Goal: Task Accomplishment & Management: Manage account settings

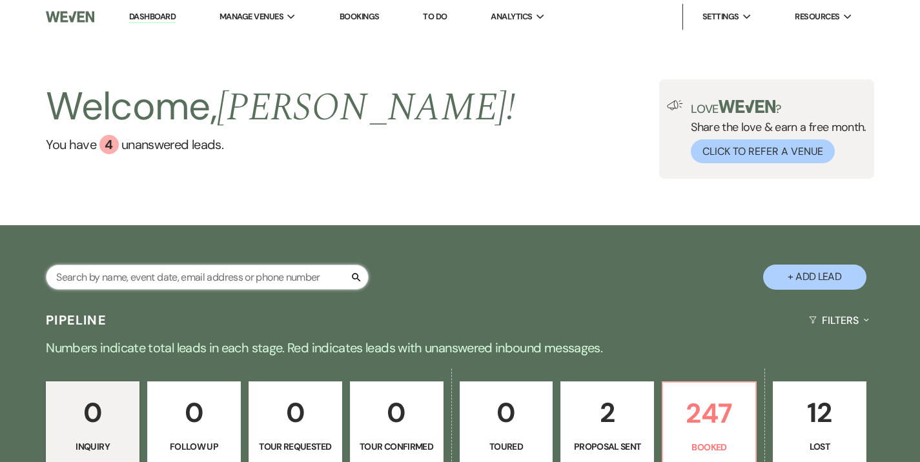
click at [208, 282] on input "text" at bounding box center [207, 277] width 323 height 25
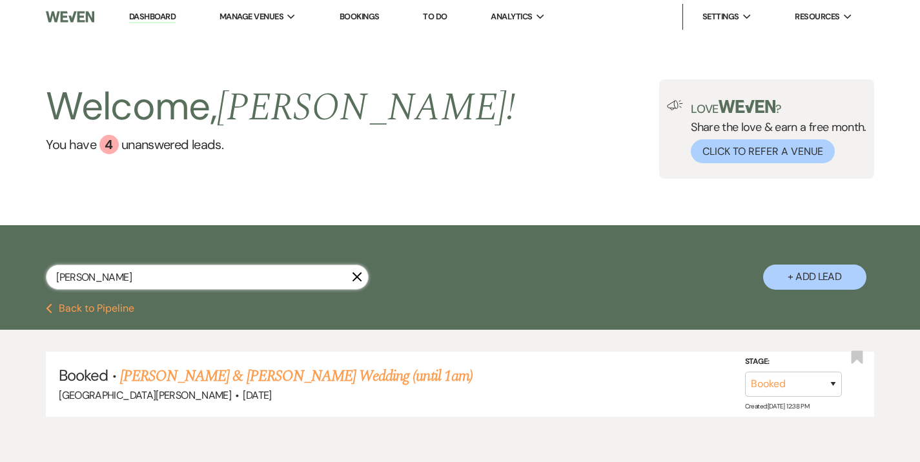
type input "[PERSON_NAME]"
click at [275, 371] on link "[PERSON_NAME] & [PERSON_NAME] Wedding (until 1am)" at bounding box center [296, 376] width 353 height 23
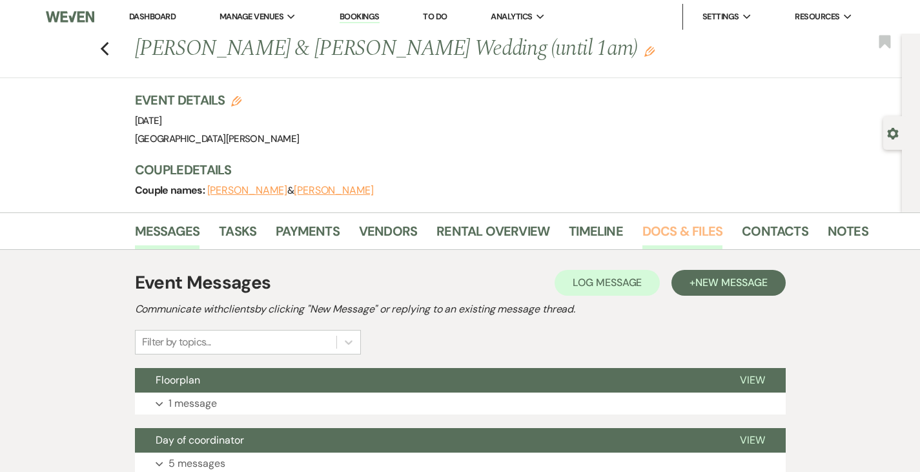
click at [642, 231] on link "Docs & Files" at bounding box center [682, 235] width 80 height 28
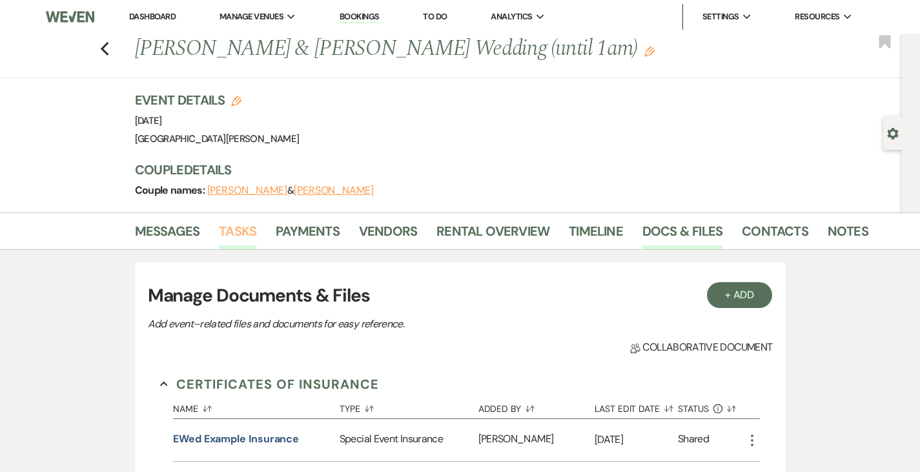
click at [219, 236] on link "Tasks" at bounding box center [237, 235] width 37 height 28
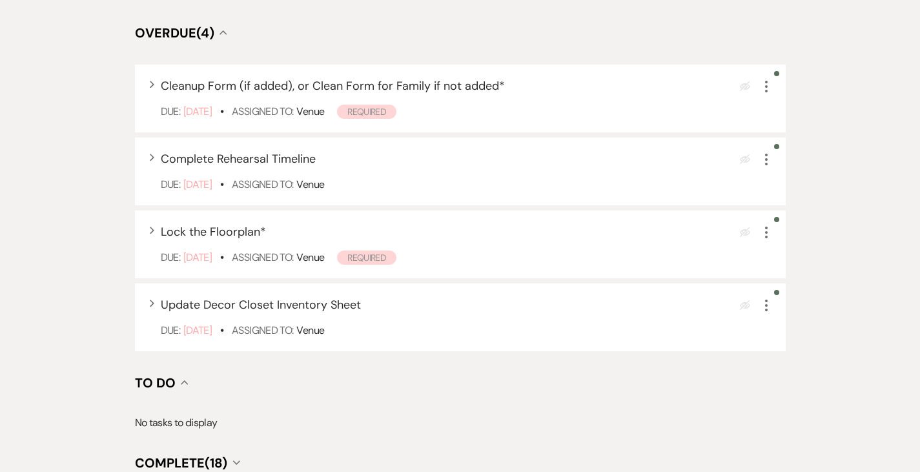
scroll to position [539, 0]
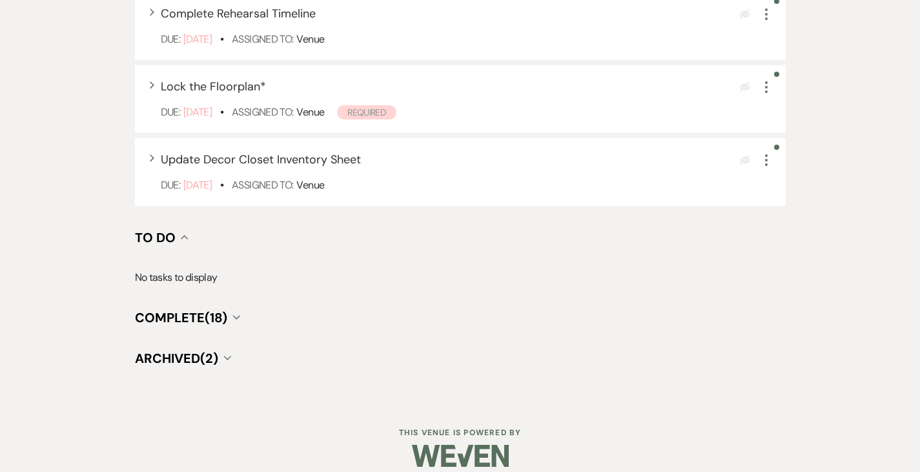
click at [154, 309] on span "Complete (18)" at bounding box center [181, 317] width 92 height 17
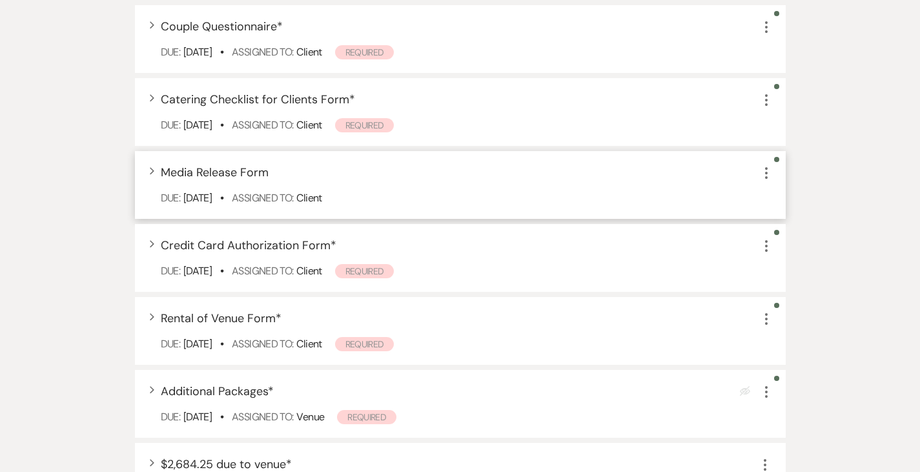
scroll to position [1030, 0]
click at [190, 310] on span "Rental of Venue Form *" at bounding box center [221, 317] width 121 height 15
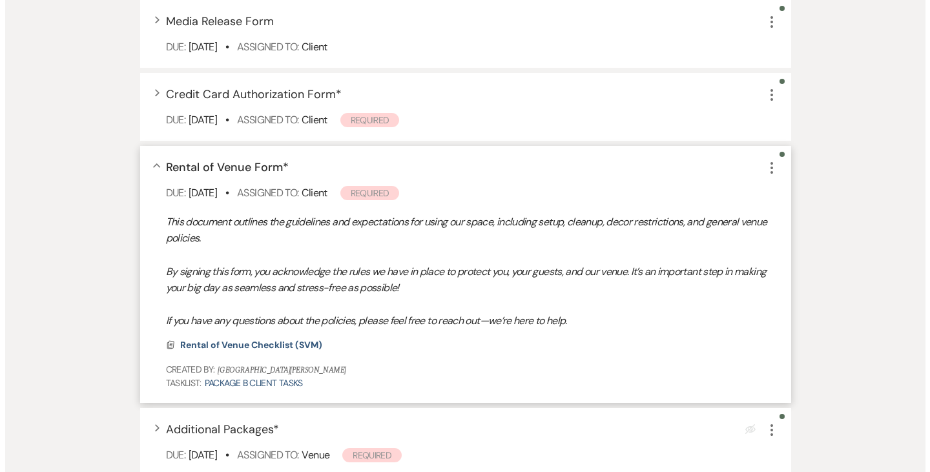
scroll to position [1181, 0]
click at [201, 338] on span "Rental of Venue Checklist (SVM)" at bounding box center [246, 344] width 142 height 12
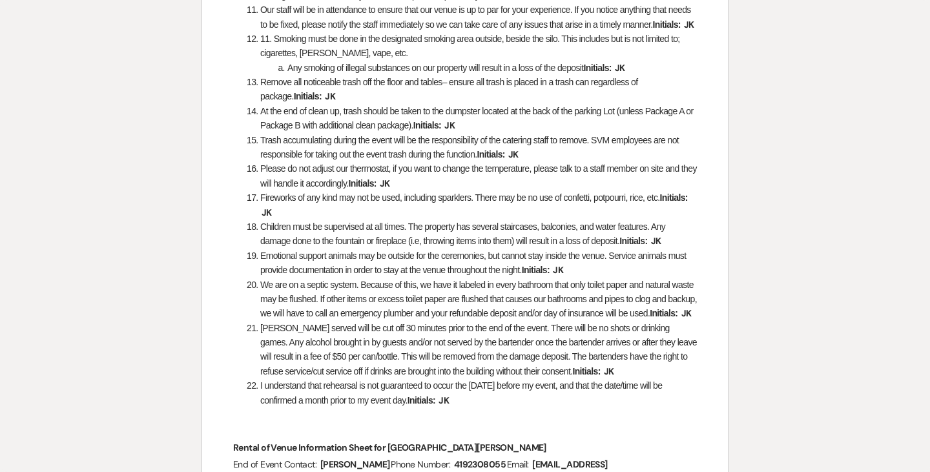
scroll to position [799, 0]
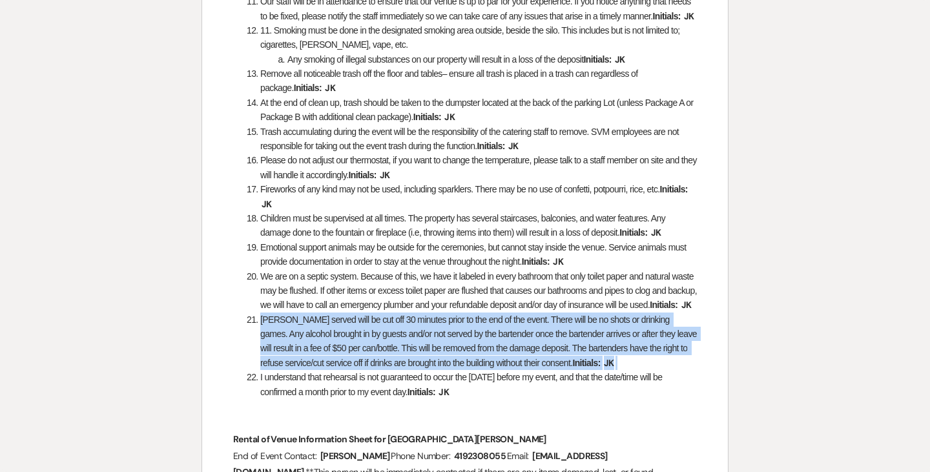
drag, startPoint x: 241, startPoint y: 334, endPoint x: 615, endPoint y: 374, distance: 376.6
click at [615, 374] on ol "If outdoor ceremony, must have real flower petals thrown (no wood petals, or da…" at bounding box center [465, 1] width 464 height 795
copy li "[PERSON_NAME] served will be cut off 30 minutes prior to the end of the event. …"
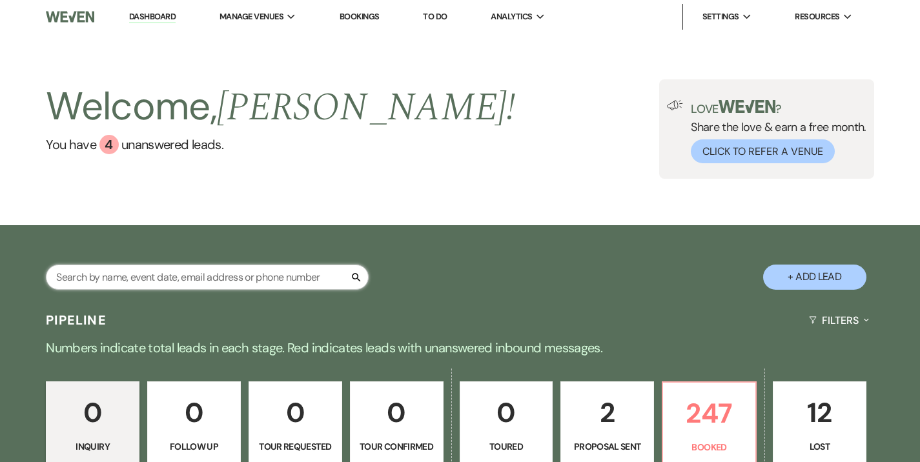
drag, startPoint x: 0, startPoint y: 0, endPoint x: 149, endPoint y: 269, distance: 307.2
click at [149, 269] on input "text" at bounding box center [207, 277] width 323 height 25
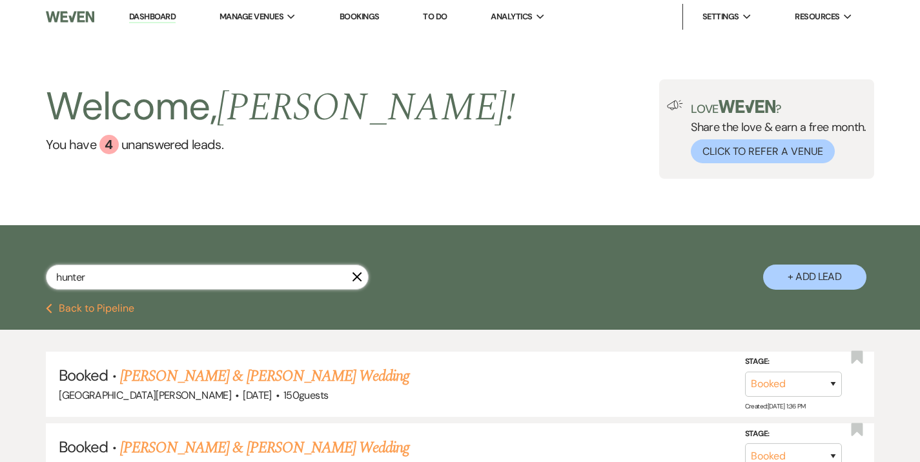
click at [176, 278] on input "hunter" at bounding box center [207, 277] width 323 height 25
type input "[PERSON_NAME]"
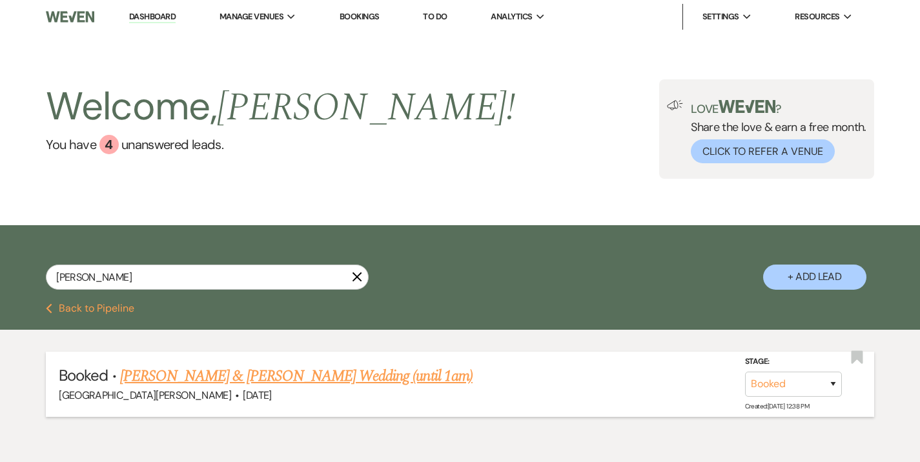
click at [293, 373] on link "[PERSON_NAME] & [PERSON_NAME] Wedding (until 1am)" at bounding box center [296, 376] width 353 height 23
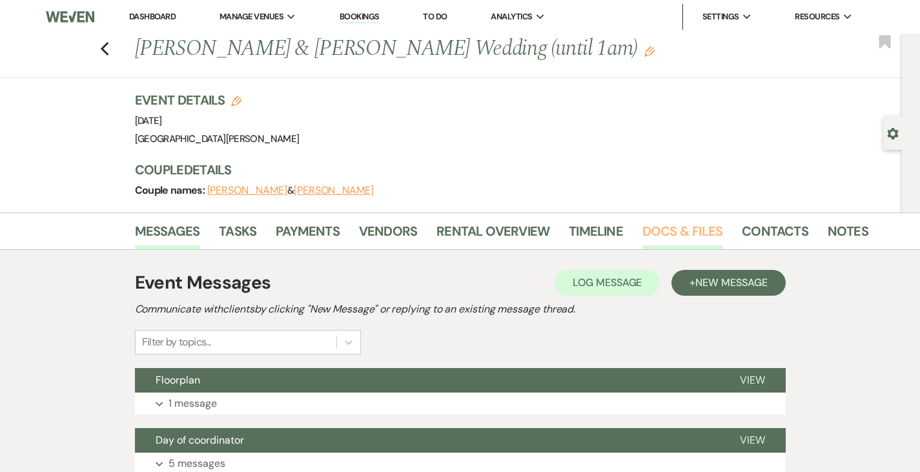
click at [642, 236] on link "Docs & Files" at bounding box center [682, 235] width 80 height 28
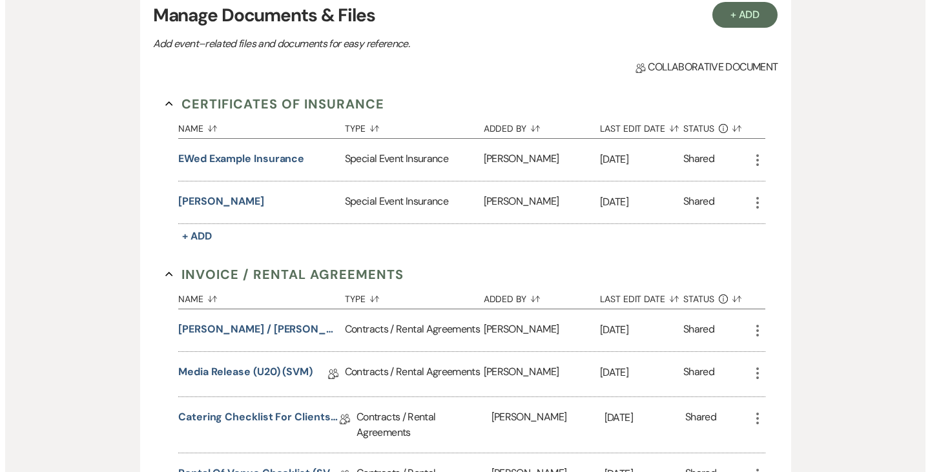
scroll to position [340, 0]
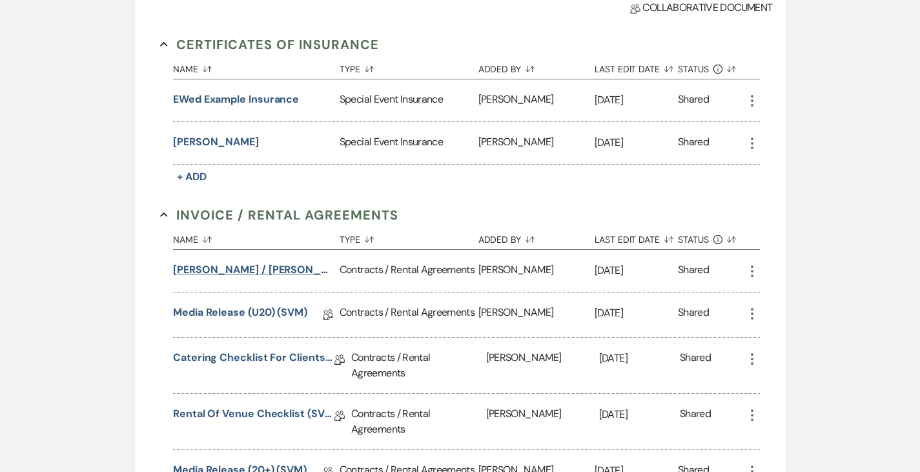
click at [249, 269] on button "[PERSON_NAME] / [PERSON_NAME] Wedding (1am end)" at bounding box center [253, 269] width 161 height 15
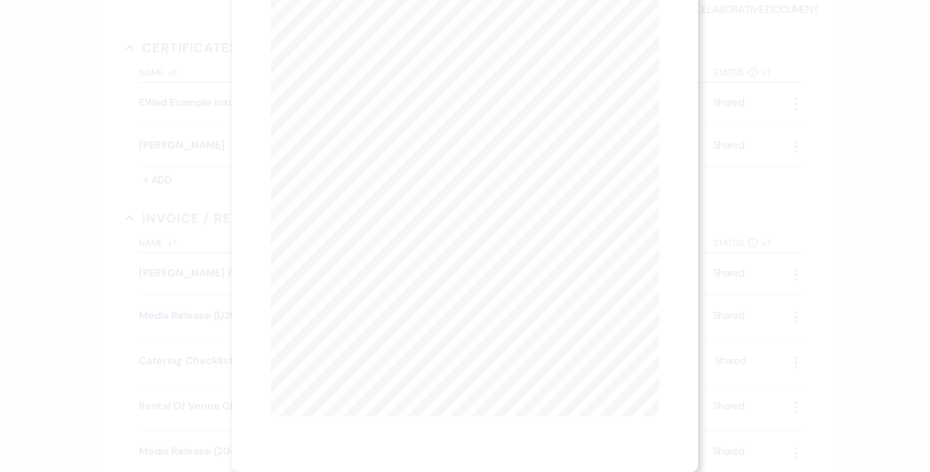
scroll to position [0, 0]
click at [391, 46] on button "Next Next" at bounding box center [398, 47] width 34 height 10
click at [386, 50] on button "Next Next" at bounding box center [397, 47] width 34 height 10
click at [342, 51] on button "Previous Previous" at bounding box center [332, 47] width 56 height 10
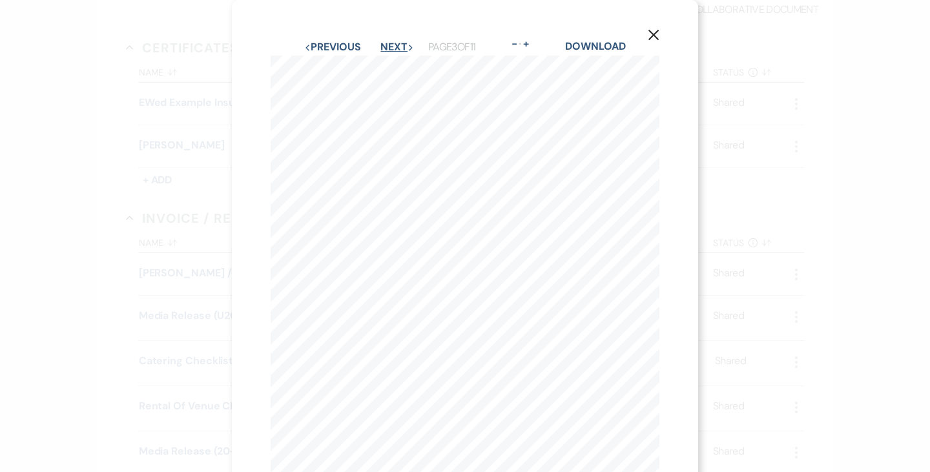
click at [386, 45] on button "Next Next" at bounding box center [397, 47] width 34 height 10
click at [390, 50] on button "Next Next" at bounding box center [397, 47] width 34 height 10
click at [391, 43] on button "Next Next" at bounding box center [397, 47] width 34 height 10
click at [386, 50] on button "Next Next" at bounding box center [397, 47] width 34 height 10
click at [381, 43] on button "Next Next" at bounding box center [397, 47] width 34 height 10
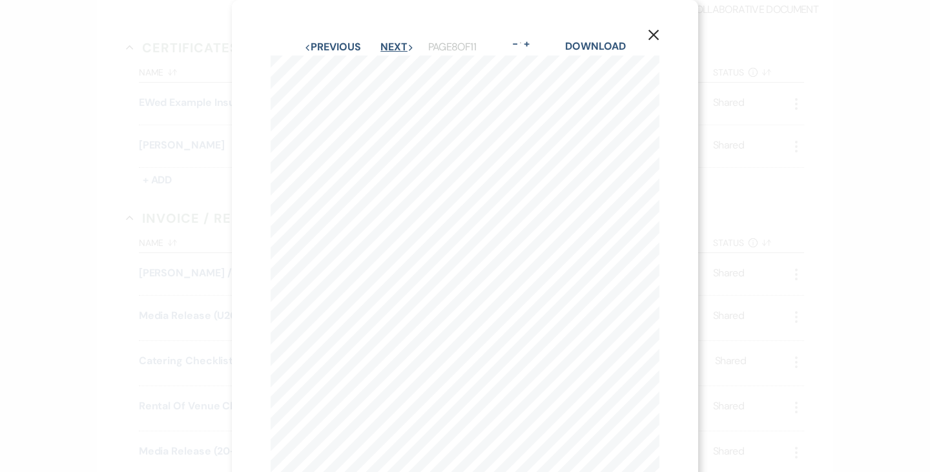
click at [380, 52] on button "Next Next" at bounding box center [397, 47] width 34 height 10
click at [649, 37] on icon "X" at bounding box center [654, 35] width 12 height 12
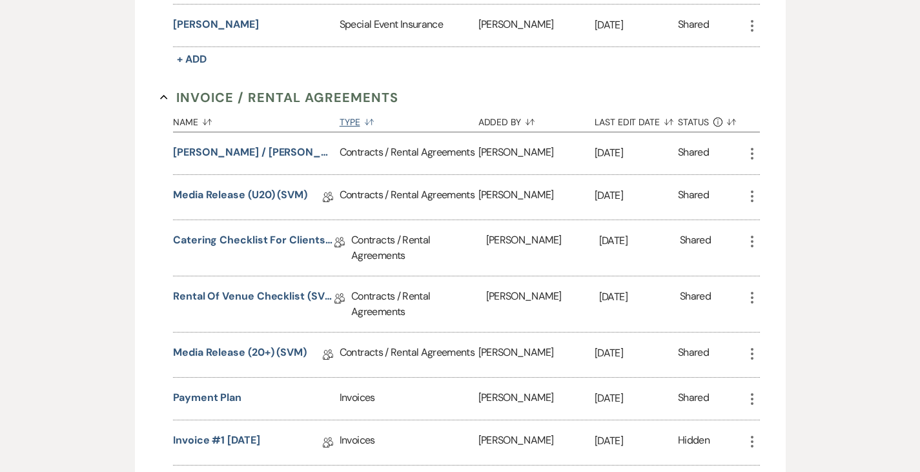
scroll to position [460, 0]
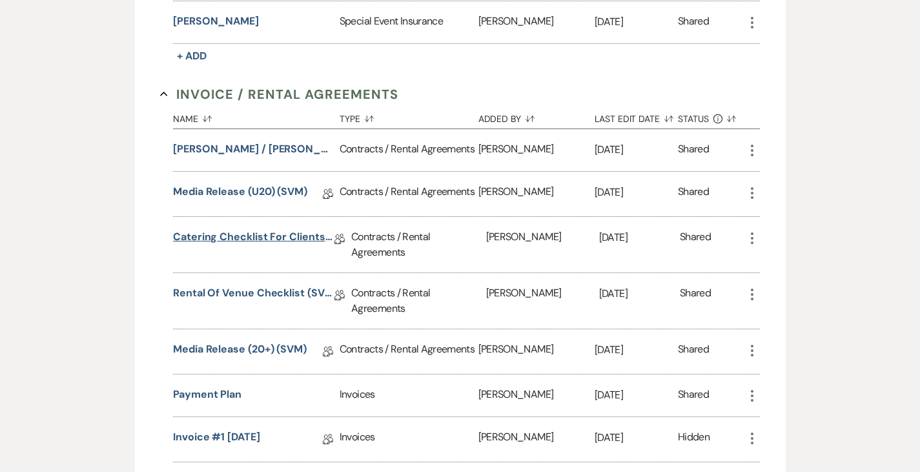
click at [243, 238] on link "Catering Checklist for Clients (SVM)" at bounding box center [253, 239] width 161 height 20
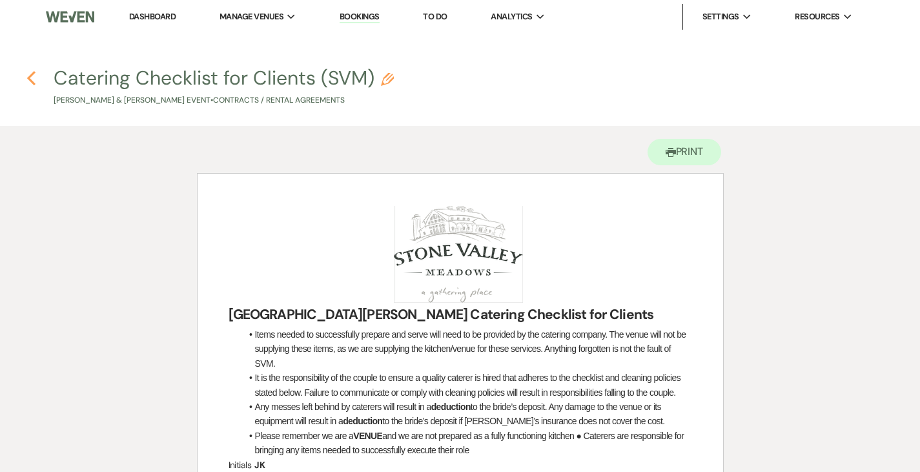
click at [31, 83] on icon "Previous" at bounding box center [31, 77] width 10 height 15
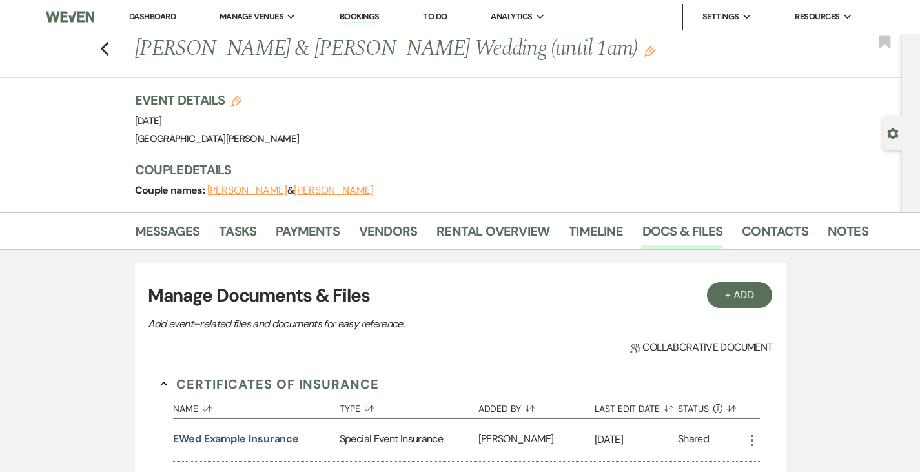
scroll to position [460, 0]
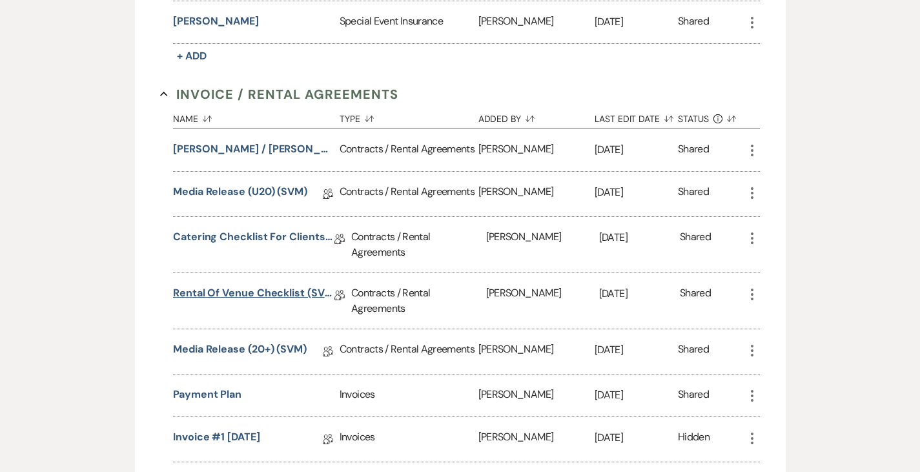
click at [189, 285] on link "Rental of Venue Checklist (SVM)" at bounding box center [253, 295] width 161 height 20
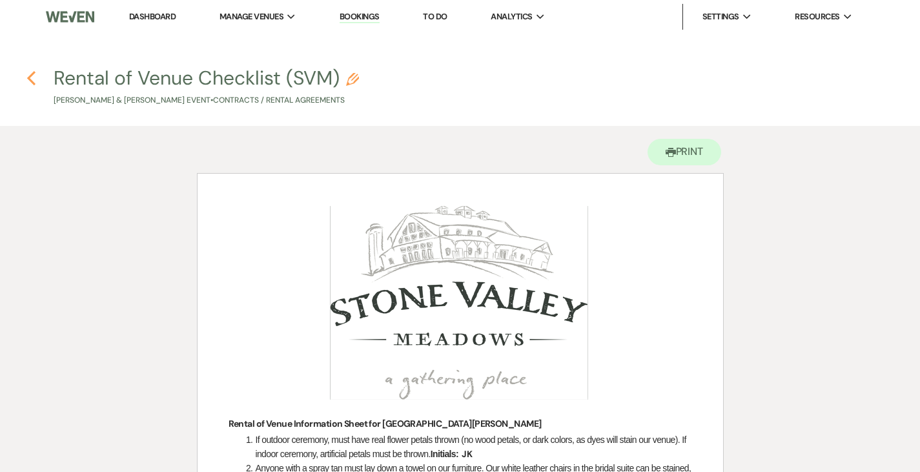
click at [33, 79] on icon "Previous" at bounding box center [31, 77] width 10 height 15
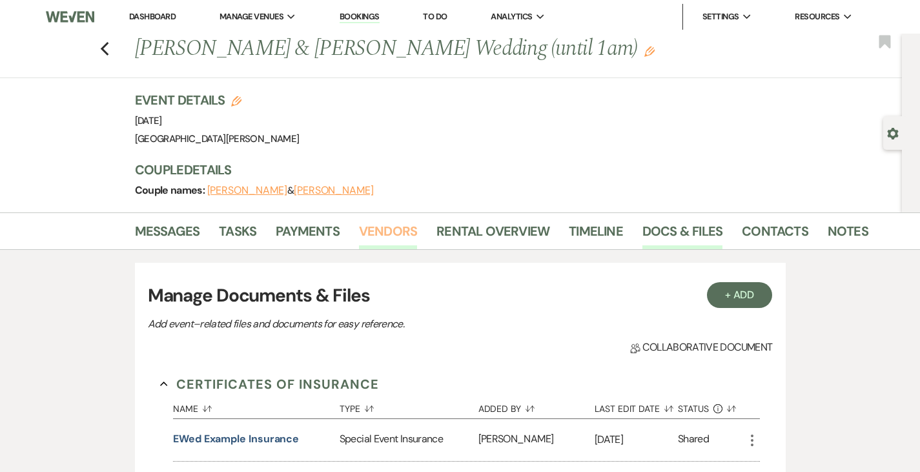
click at [359, 229] on link "Vendors" at bounding box center [388, 235] width 58 height 28
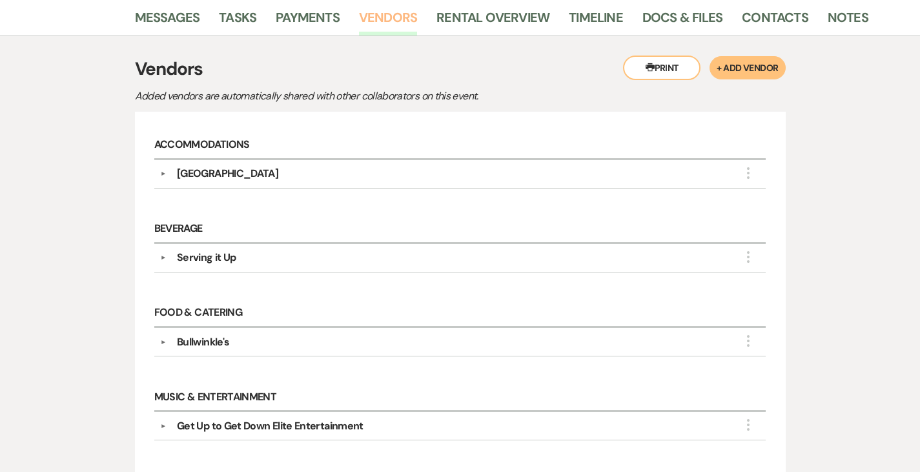
scroll to position [213, 0]
click at [181, 259] on div "Serving it Up" at bounding box center [206, 258] width 59 height 15
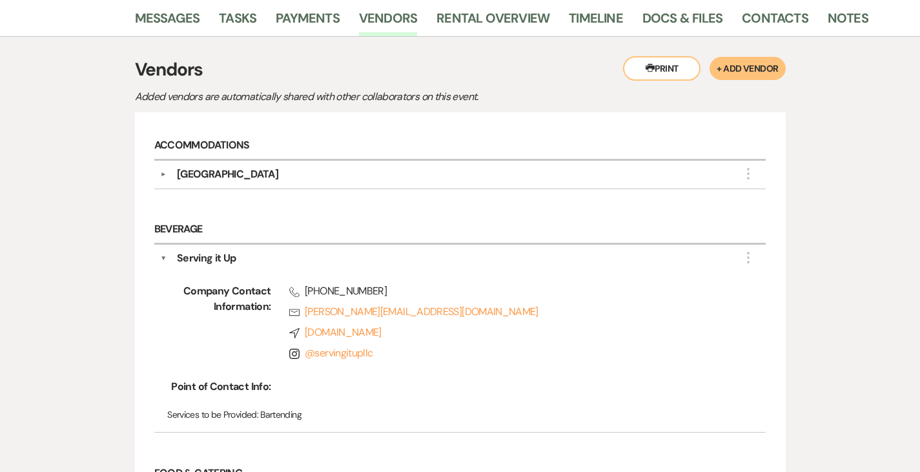
scroll to position [0, 0]
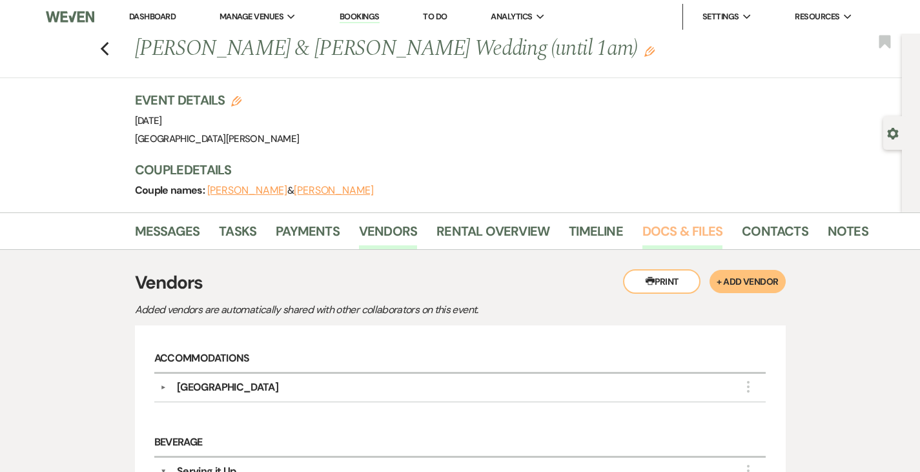
click at [642, 240] on link "Docs & Files" at bounding box center [682, 235] width 80 height 28
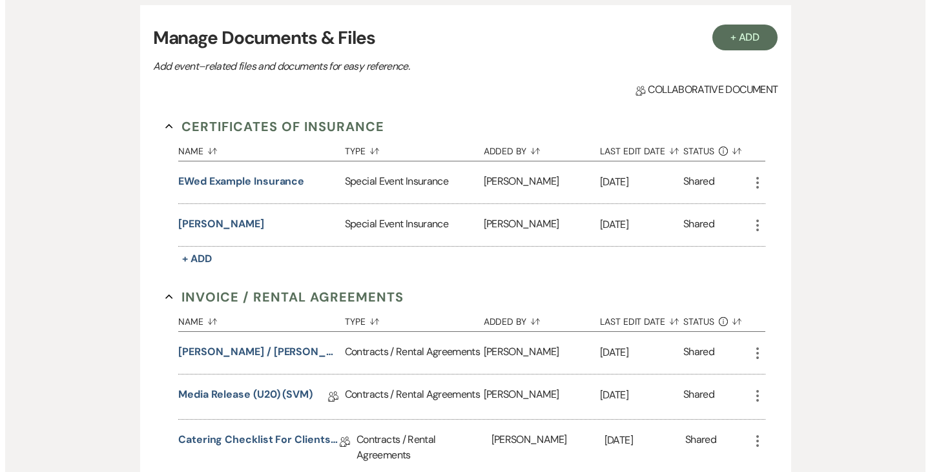
scroll to position [258, 0]
click at [236, 351] on button "[PERSON_NAME] / [PERSON_NAME] Wedding (1am end)" at bounding box center [253, 351] width 161 height 15
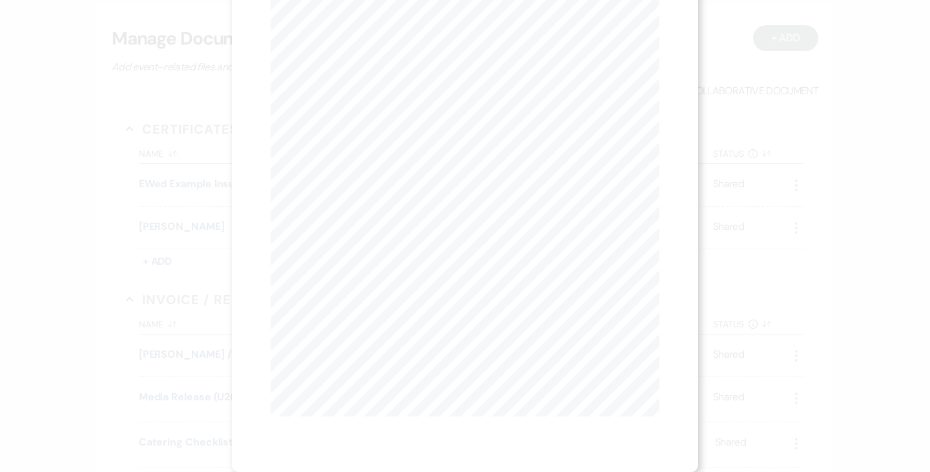
scroll to position [0, 0]
click at [387, 48] on button "Next Next" at bounding box center [398, 47] width 34 height 10
click at [387, 48] on button "Next Next" at bounding box center [397, 47] width 34 height 10
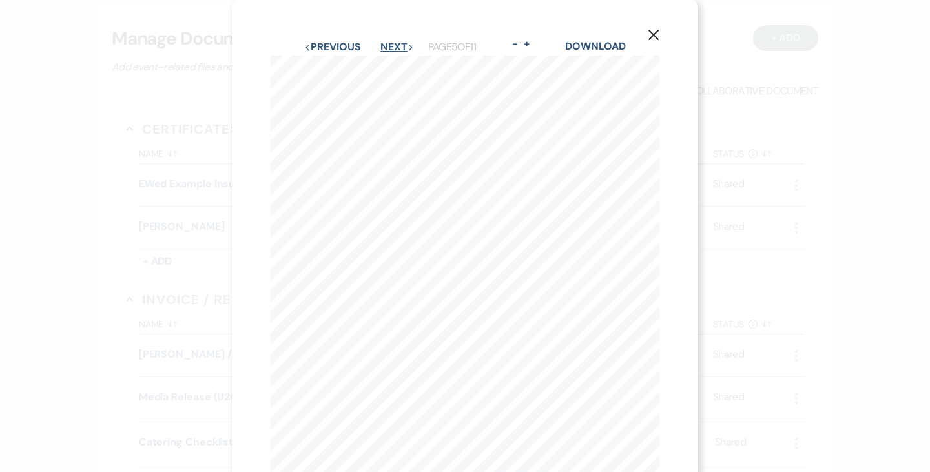
click at [387, 48] on button "Next Next" at bounding box center [397, 47] width 34 height 10
click at [597, 47] on link "Download" at bounding box center [595, 46] width 60 height 14
